Goal: Information Seeking & Learning: Check status

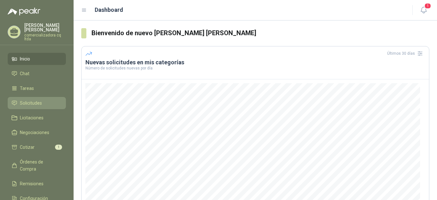
click at [30, 103] on span "Solicitudes" at bounding box center [31, 103] width 22 height 7
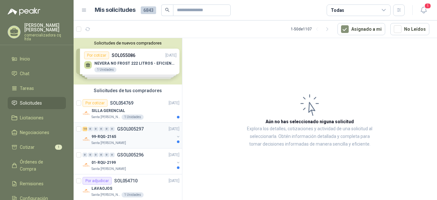
click at [102, 135] on p "99-RQG-2165" at bounding box center [104, 137] width 25 height 6
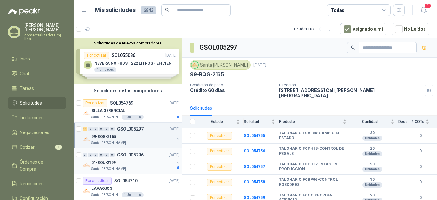
click at [98, 162] on p "01-RQU-2199" at bounding box center [104, 163] width 24 height 6
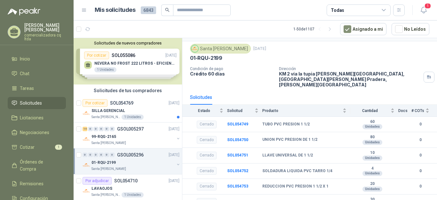
scroll to position [19, 0]
